Goal: Find specific page/section: Locate a particular part of the current website

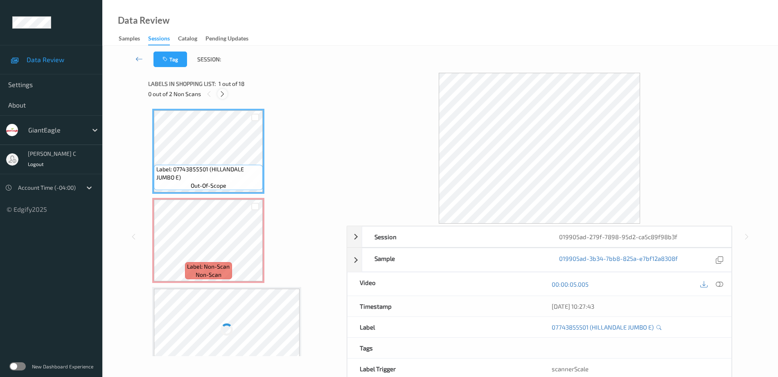
click at [219, 94] on icon at bounding box center [222, 93] width 7 height 7
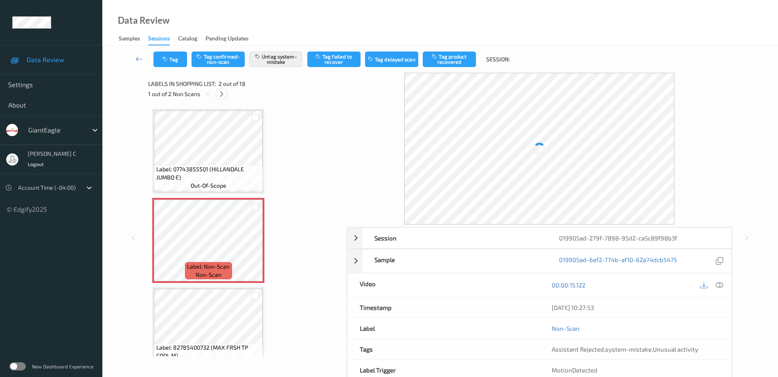
scroll to position [4, 0]
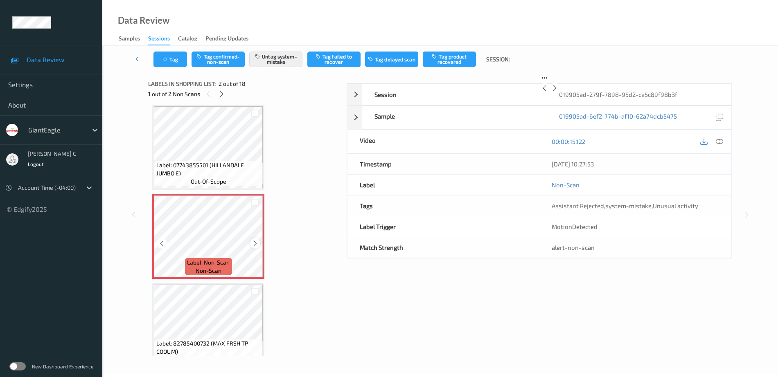
click at [250, 244] on div "Label: Non-Scan non-scan" at bounding box center [208, 236] width 112 height 85
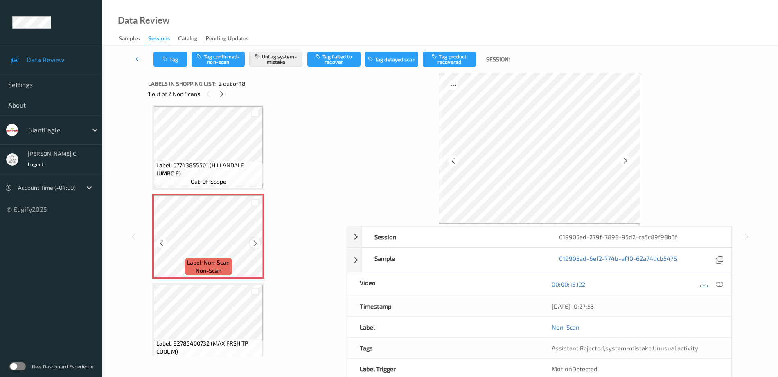
click at [251, 245] on div at bounding box center [255, 243] width 10 height 10
click at [252, 245] on icon at bounding box center [255, 243] width 7 height 7
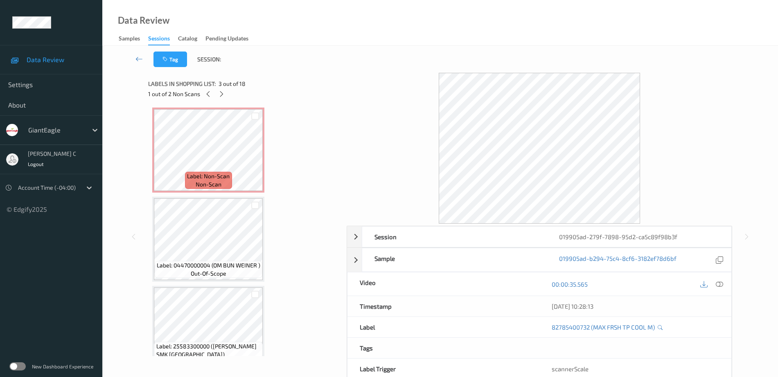
scroll to position [307, 0]
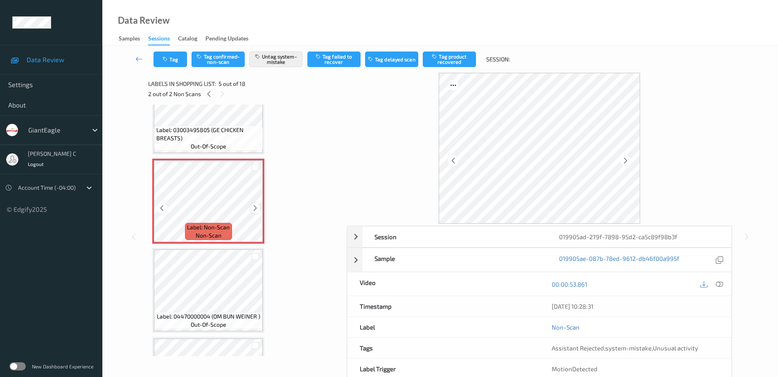
click at [256, 211] on icon at bounding box center [255, 208] width 7 height 7
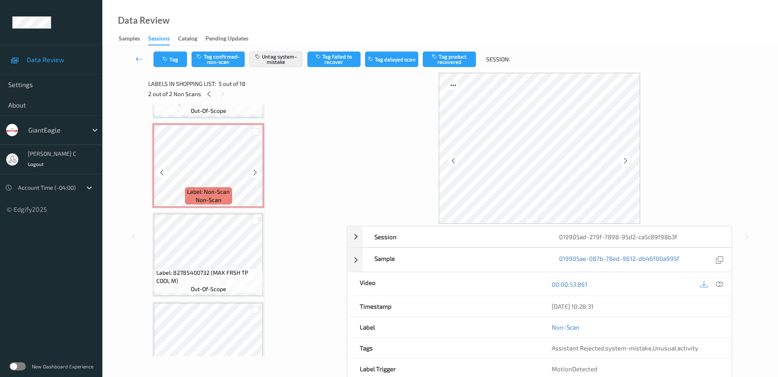
scroll to position [51, 0]
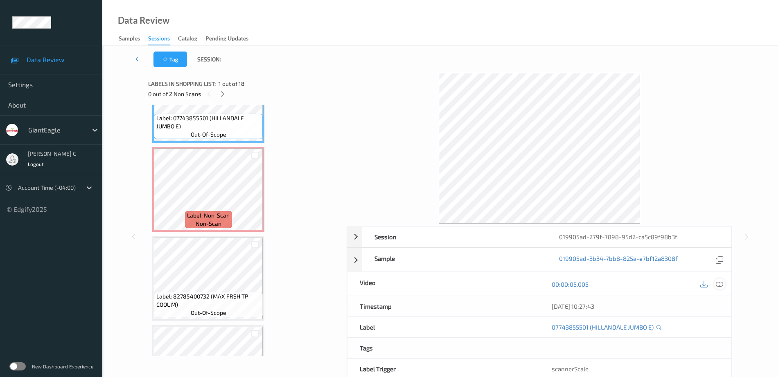
click at [721, 285] on icon at bounding box center [718, 284] width 7 height 7
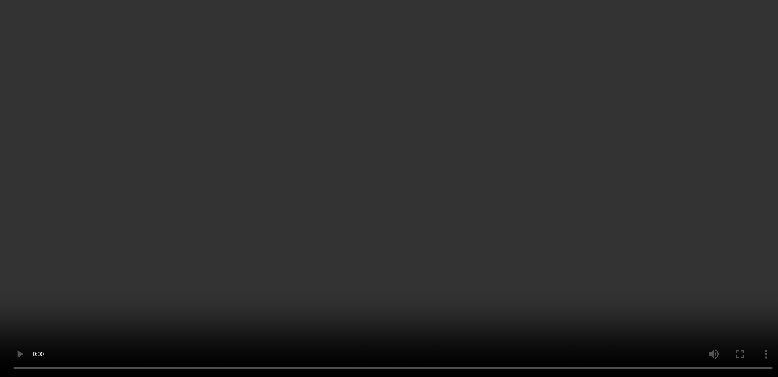
scroll to position [153, 0]
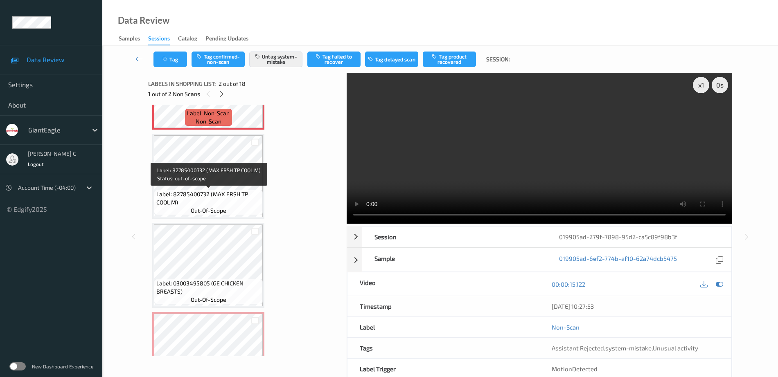
click at [201, 197] on span "Label: 82785400732 (MAX FRSH TP COOL M)" at bounding box center [208, 198] width 105 height 16
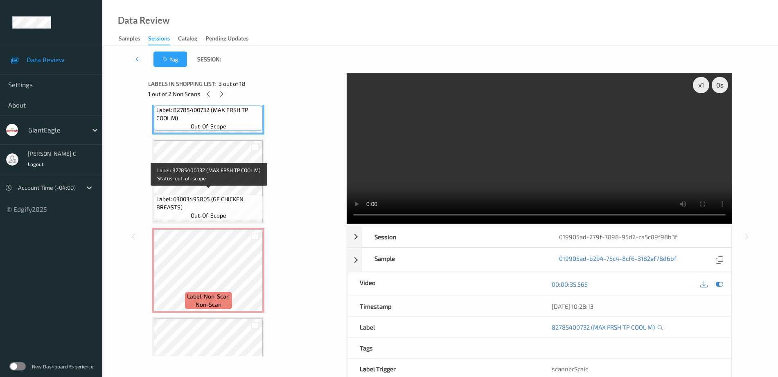
scroll to position [256, 0]
